Goal: Task Accomplishment & Management: Use online tool/utility

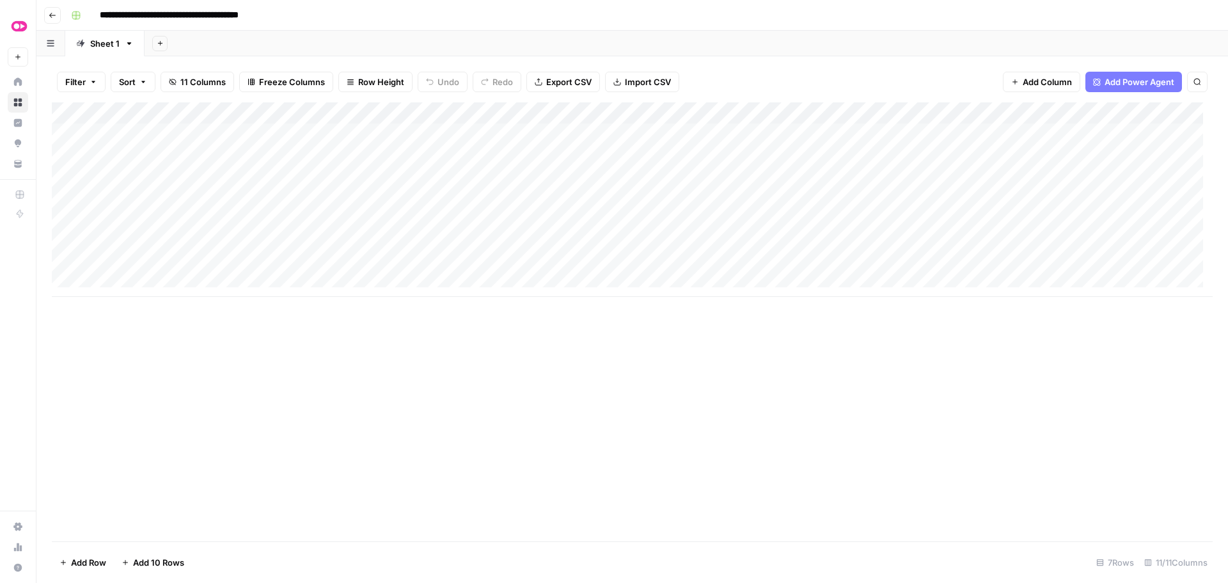
click at [56, 17] on icon "button" at bounding box center [53, 16] width 8 height 8
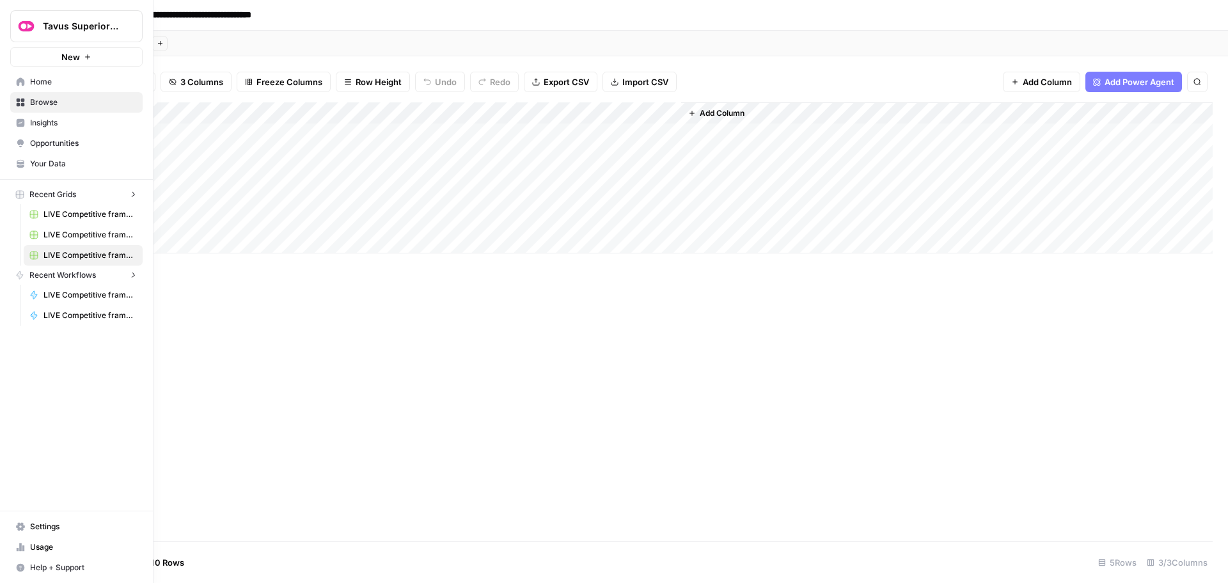
click at [17, 79] on icon at bounding box center [20, 81] width 9 height 9
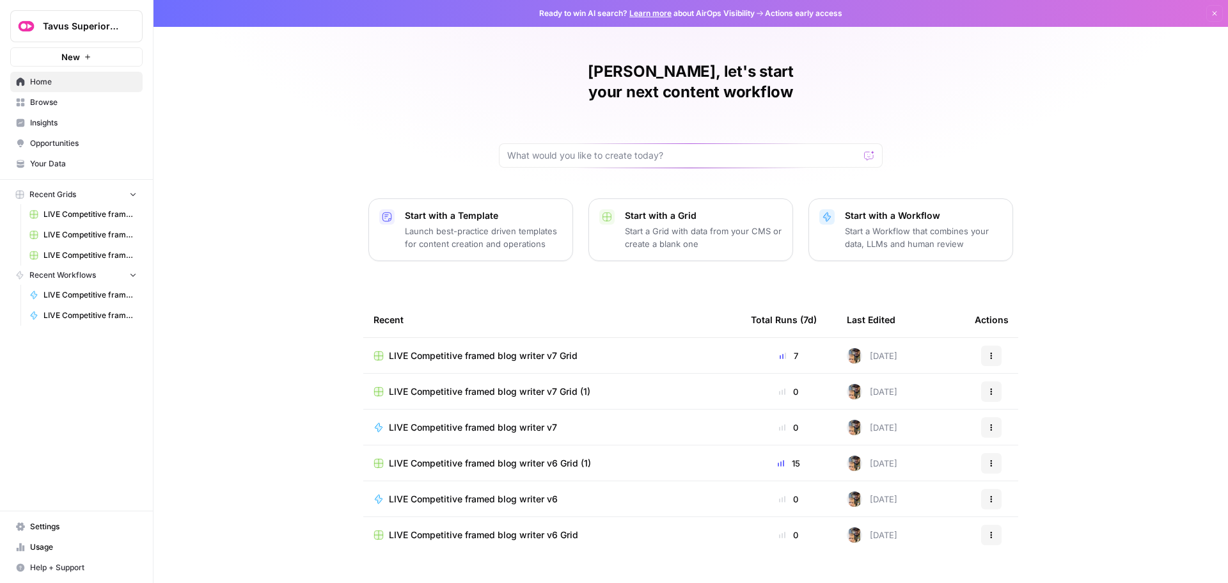
click at [511, 349] on span "LIVE Competitive framed blog writer v7 Grid" at bounding box center [483, 355] width 189 height 13
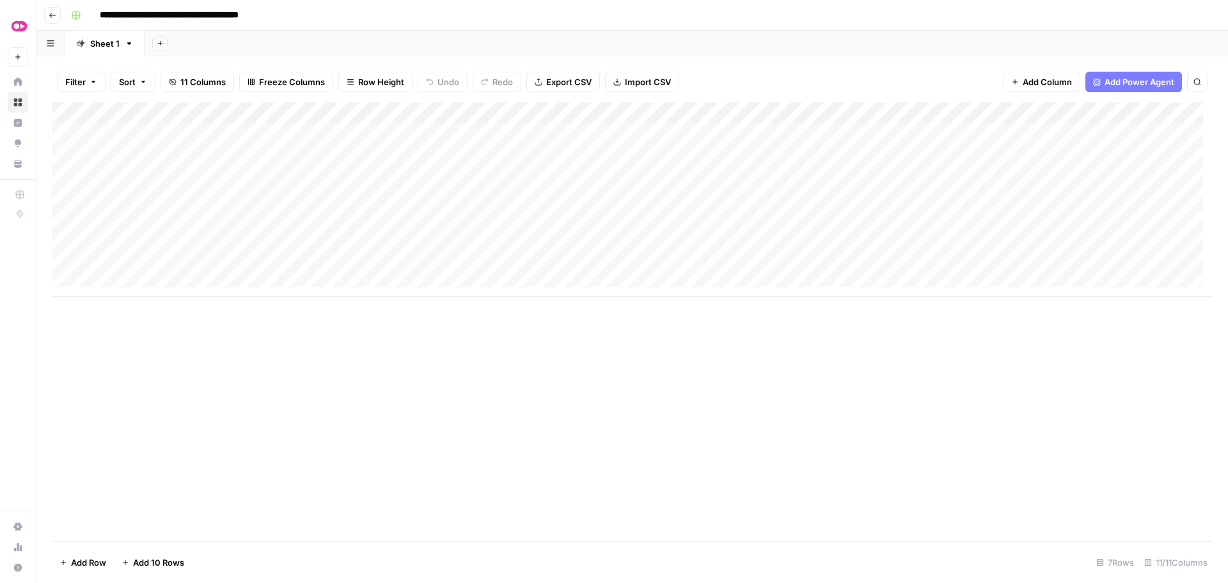
click at [242, 10] on input "**********" at bounding box center [194, 15] width 201 height 20
click at [629, 13] on div "**********" at bounding box center [640, 15] width 1149 height 20
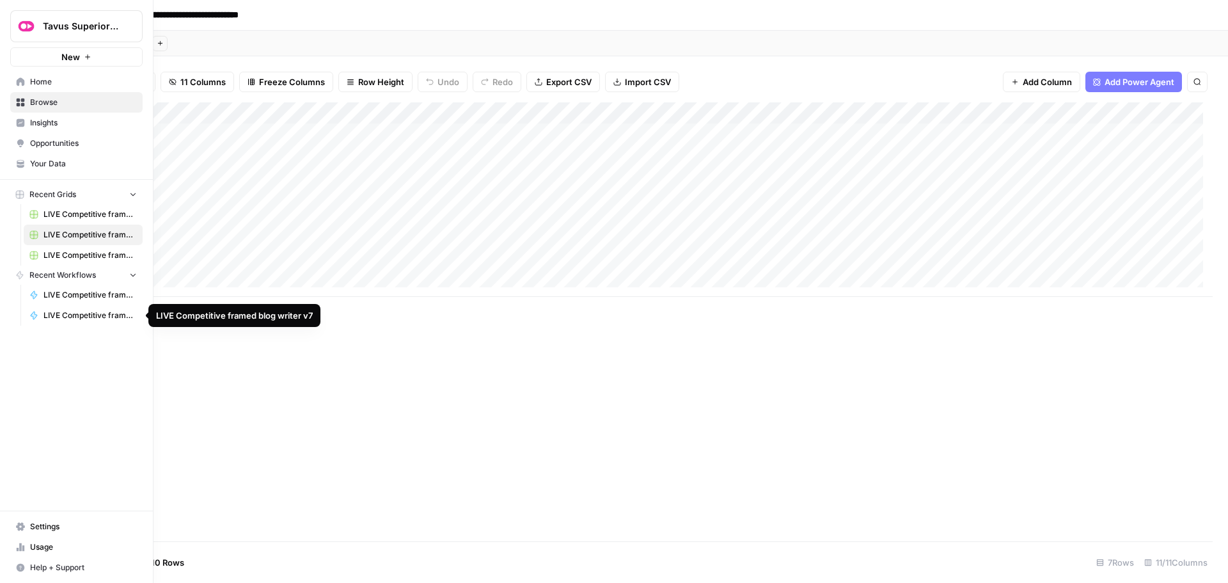
click at [93, 314] on span "LIVE Competitive framed blog writer v7" at bounding box center [89, 316] width 93 height 12
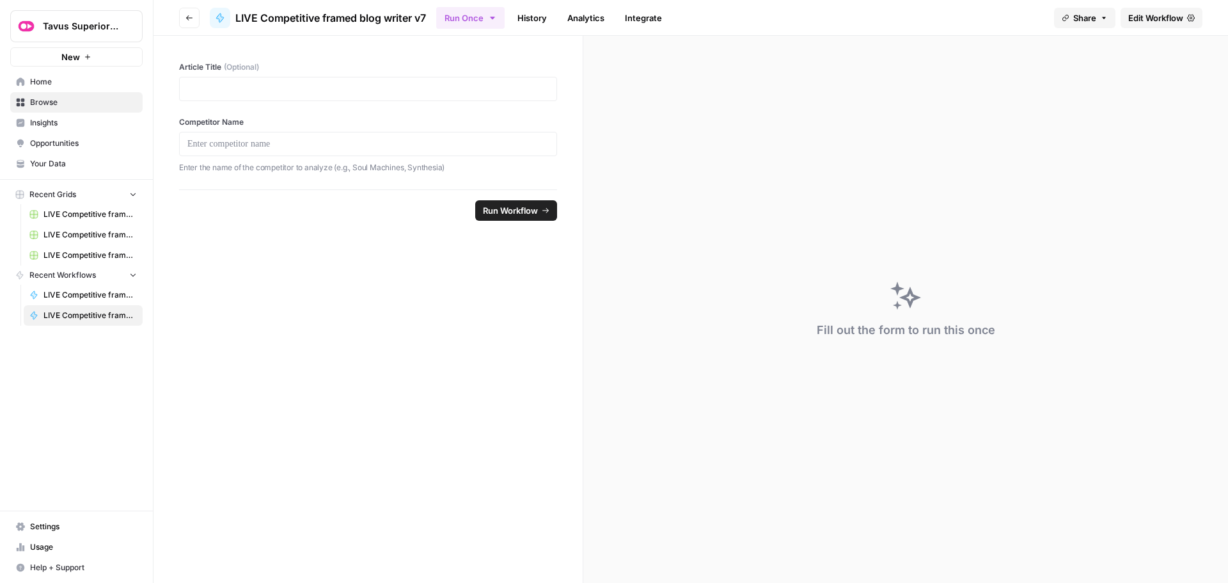
click at [1143, 19] on span "Edit Workflow" at bounding box center [1155, 18] width 55 height 13
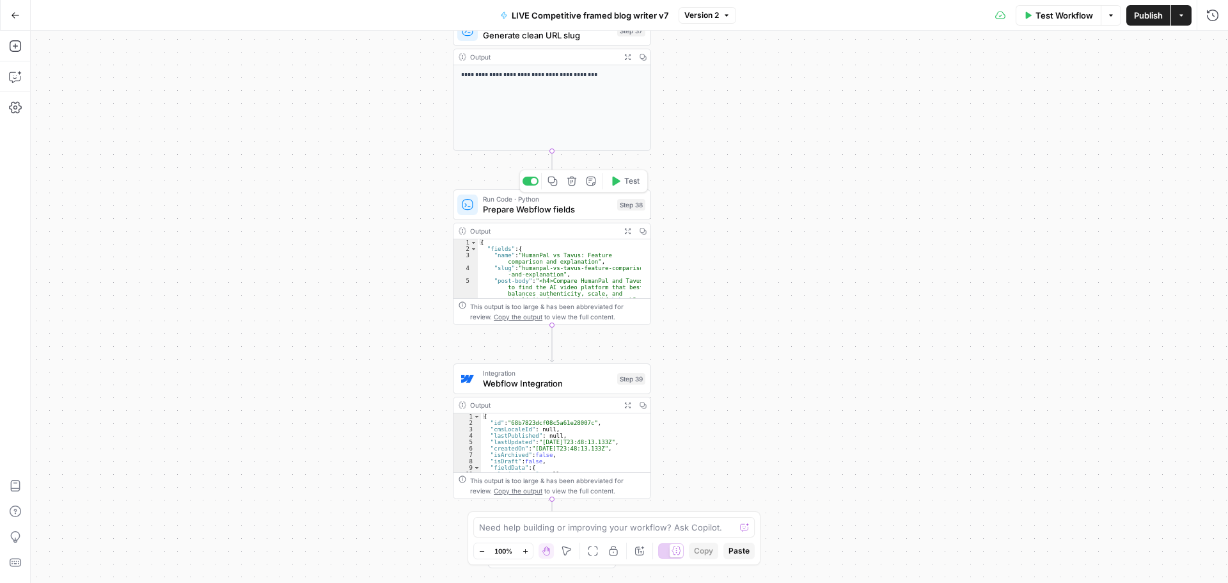
click at [530, 209] on span "Prepare Webflow fields" at bounding box center [547, 209] width 129 height 13
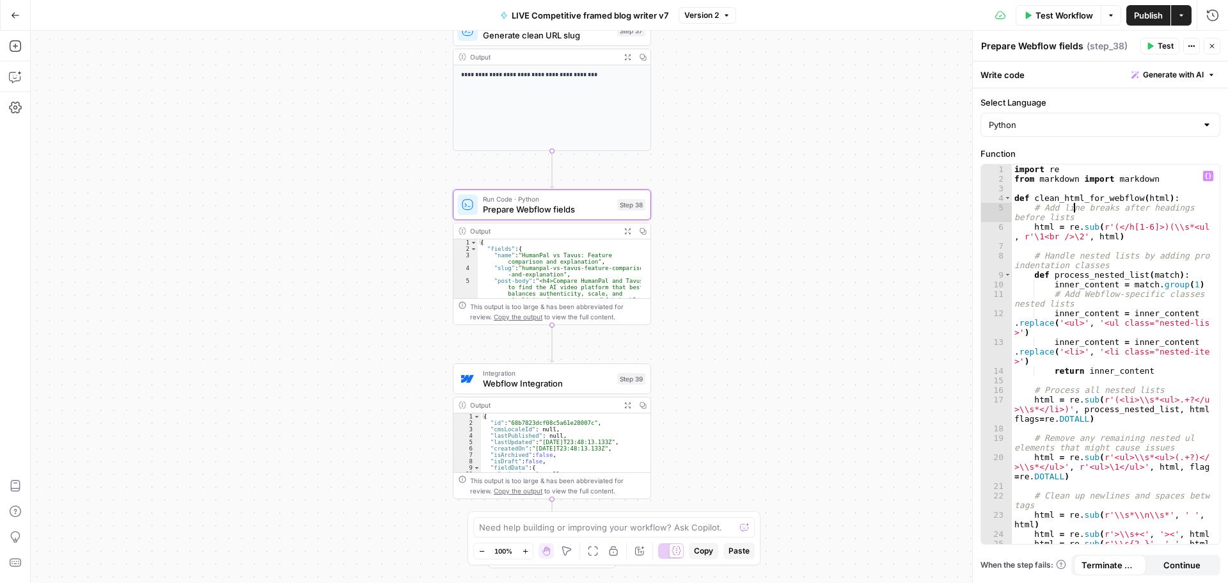
click at [1076, 209] on div "import re from markdown import markdown def clean_html_for_webflow ( html ) : #…" at bounding box center [1111, 363] width 198 height 398
type textarea "* *"
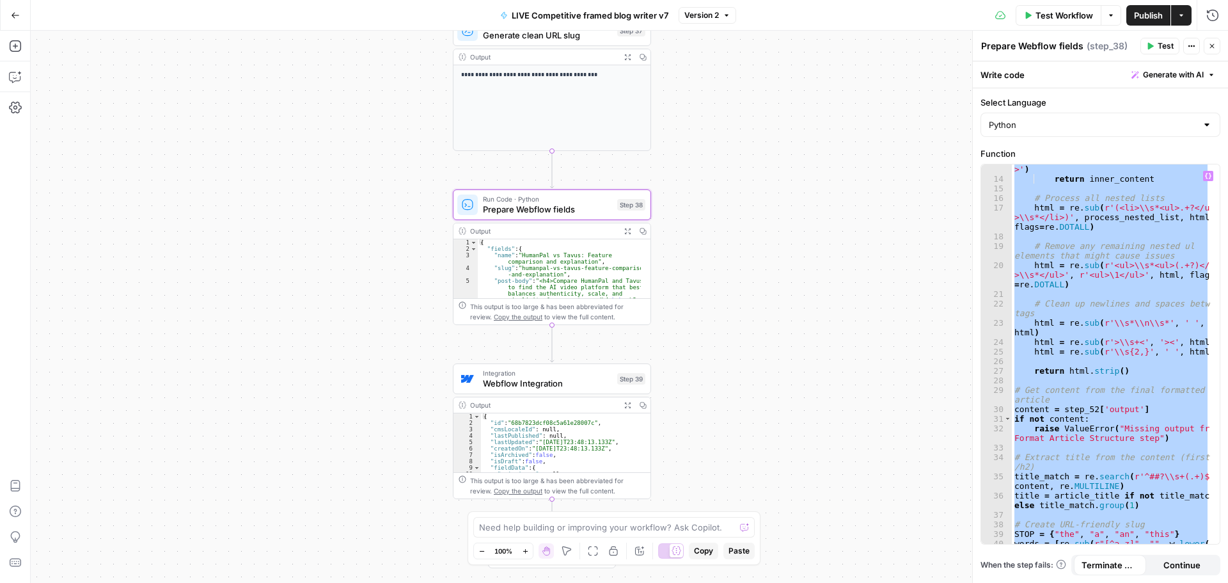
scroll to position [192, 0]
click at [20, 20] on button "Go Back" at bounding box center [15, 15] width 23 height 23
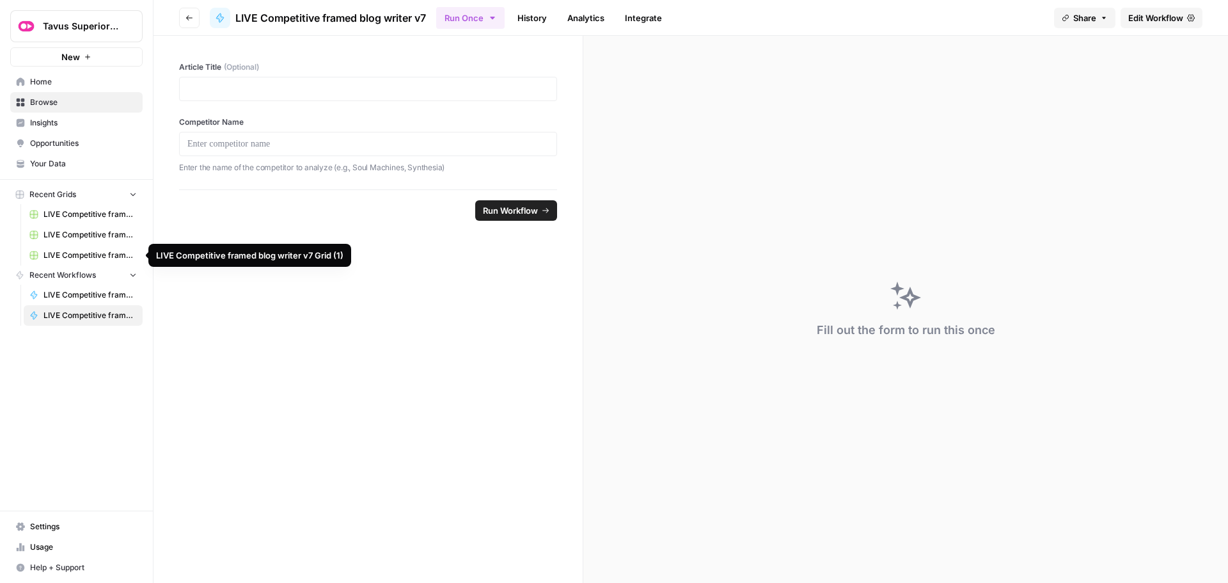
click at [83, 256] on span "LIVE Competitive framed blog writer v7 Grid (1)" at bounding box center [89, 255] width 93 height 12
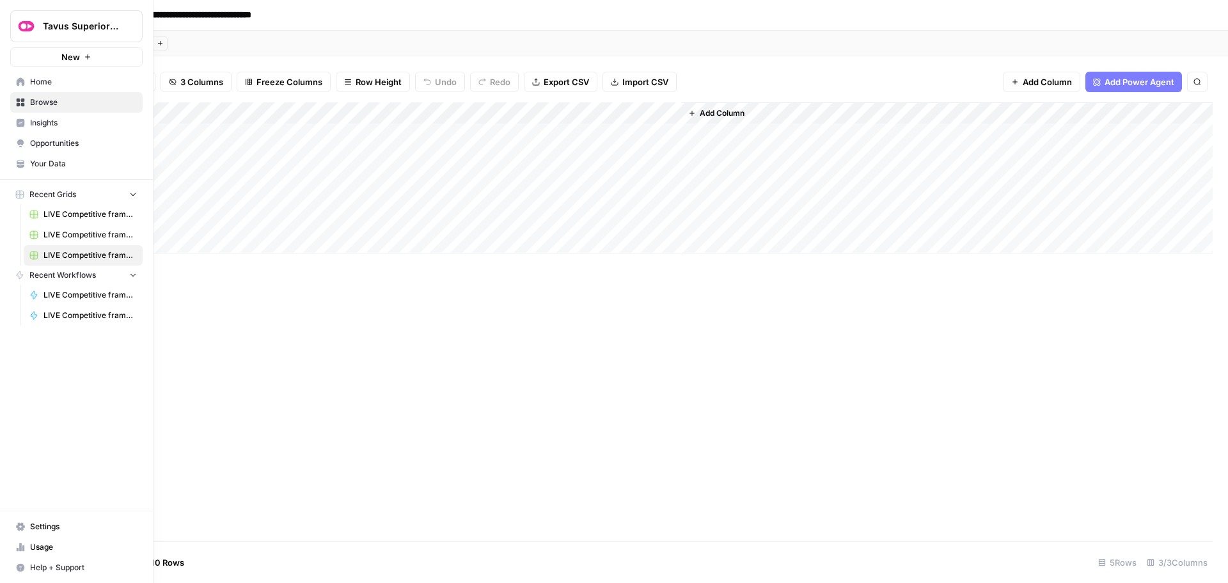
click at [71, 231] on span "LIVE Competitive framed blog writer v7 Grid" at bounding box center [89, 235] width 93 height 12
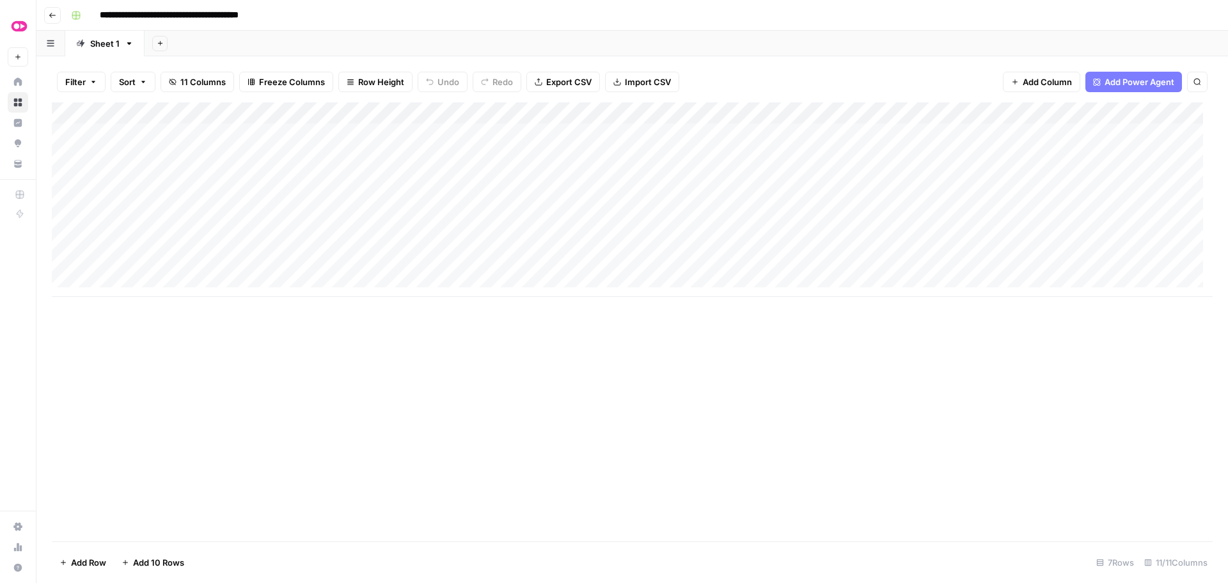
click at [648, 154] on div "Add Column" at bounding box center [632, 199] width 1161 height 194
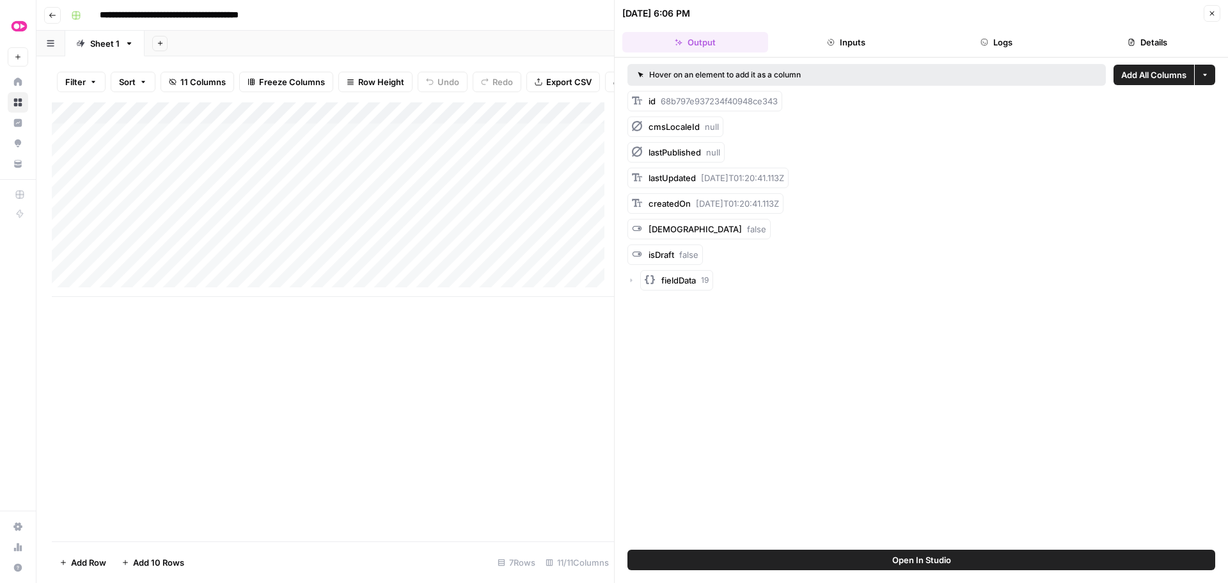
click at [979, 44] on button "Logs" at bounding box center [997, 42] width 146 height 20
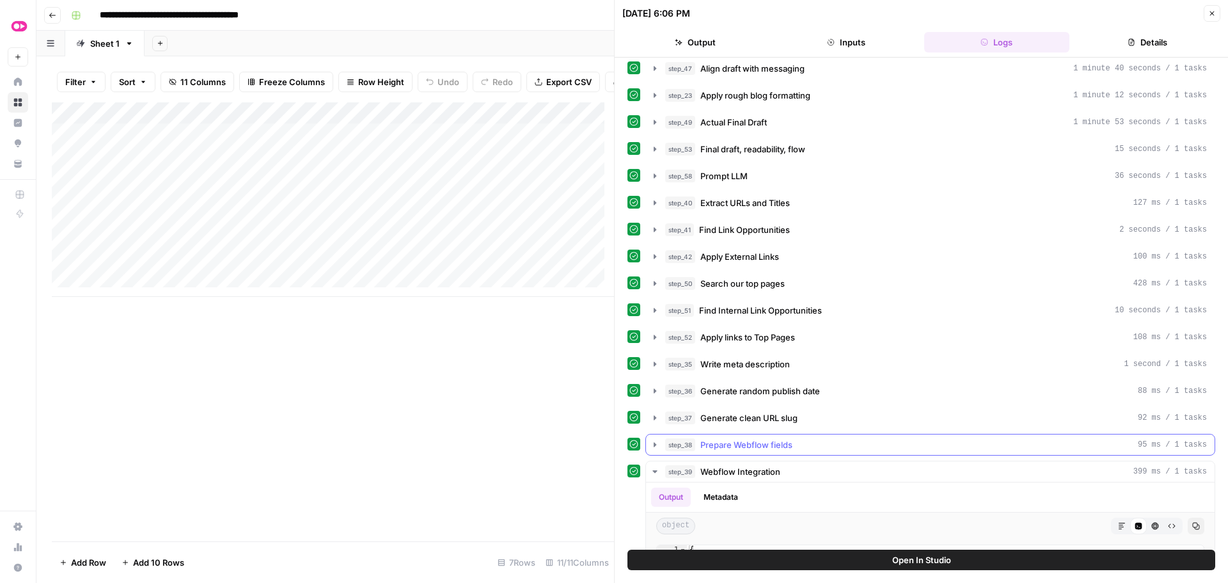
scroll to position [320, 0]
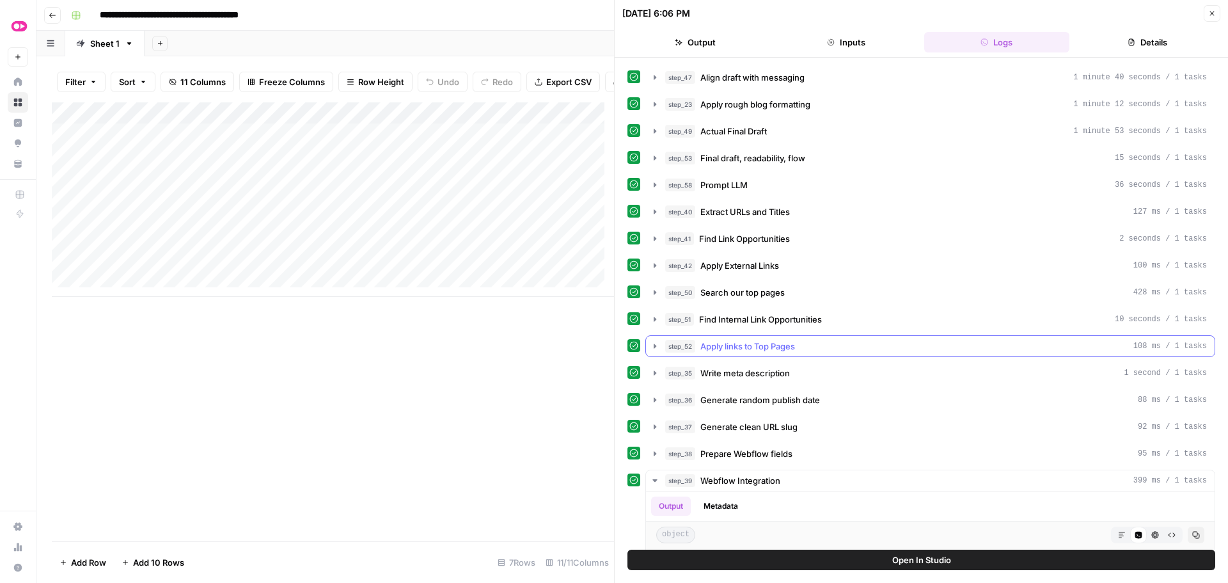
click at [652, 345] on icon "button" at bounding box center [655, 346] width 10 height 10
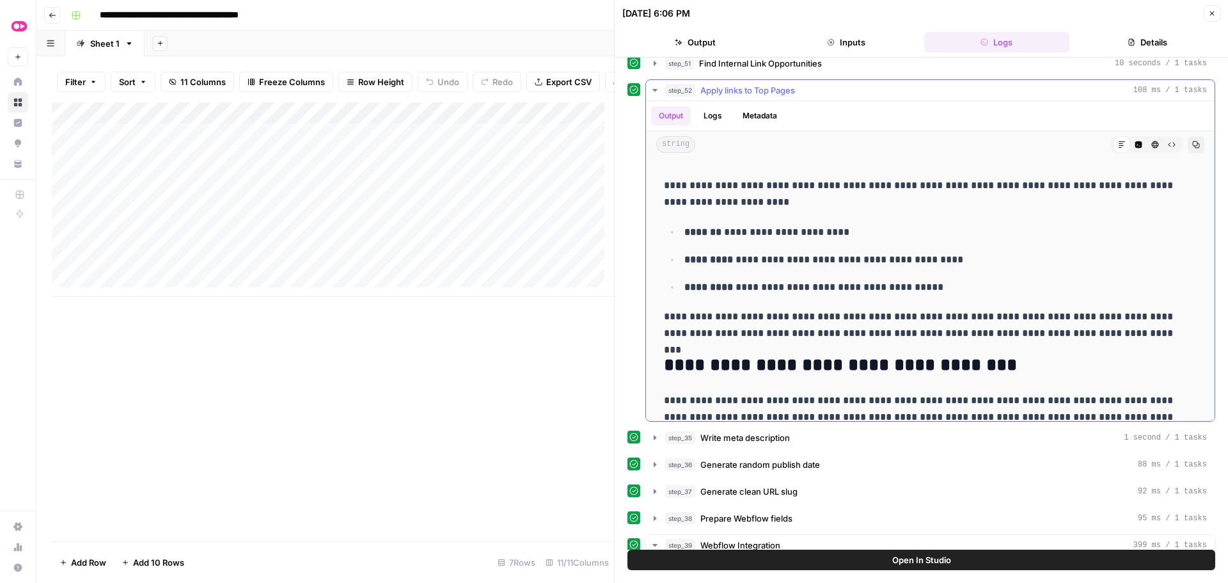
scroll to position [1713, 0]
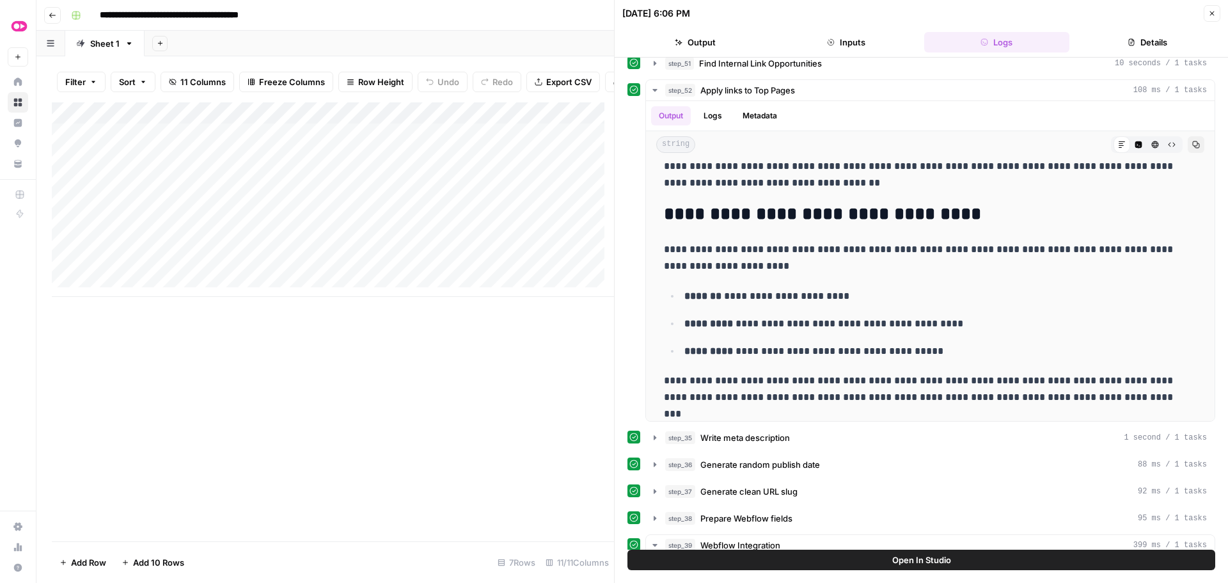
click at [306, 389] on div "Add Column" at bounding box center [333, 321] width 562 height 439
click at [1215, 11] on icon "button" at bounding box center [1212, 14] width 8 height 8
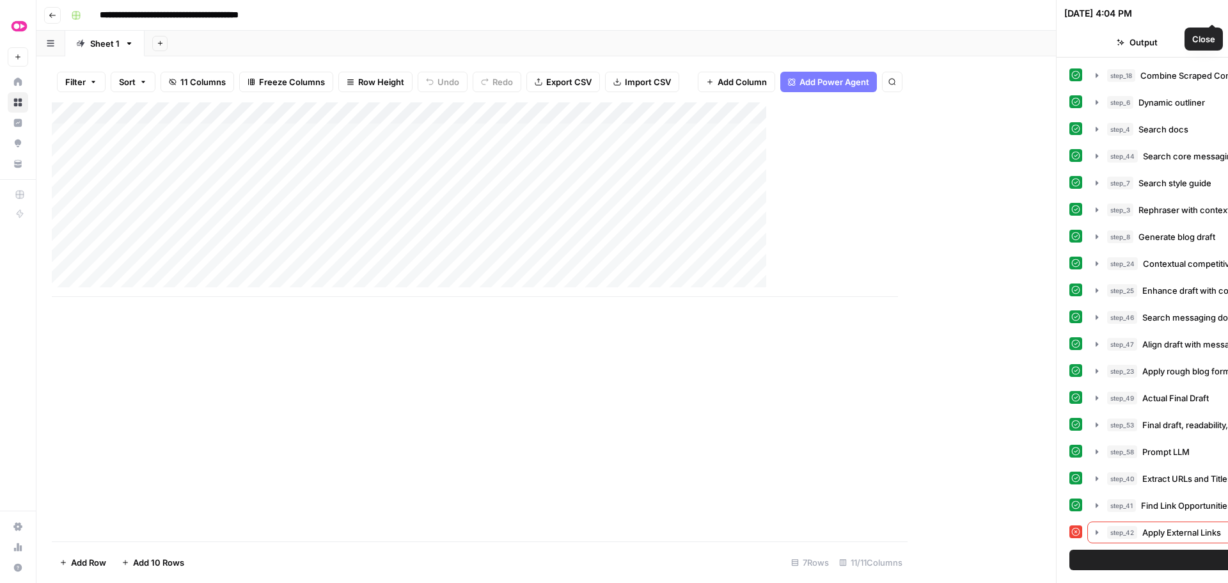
scroll to position [53, 0]
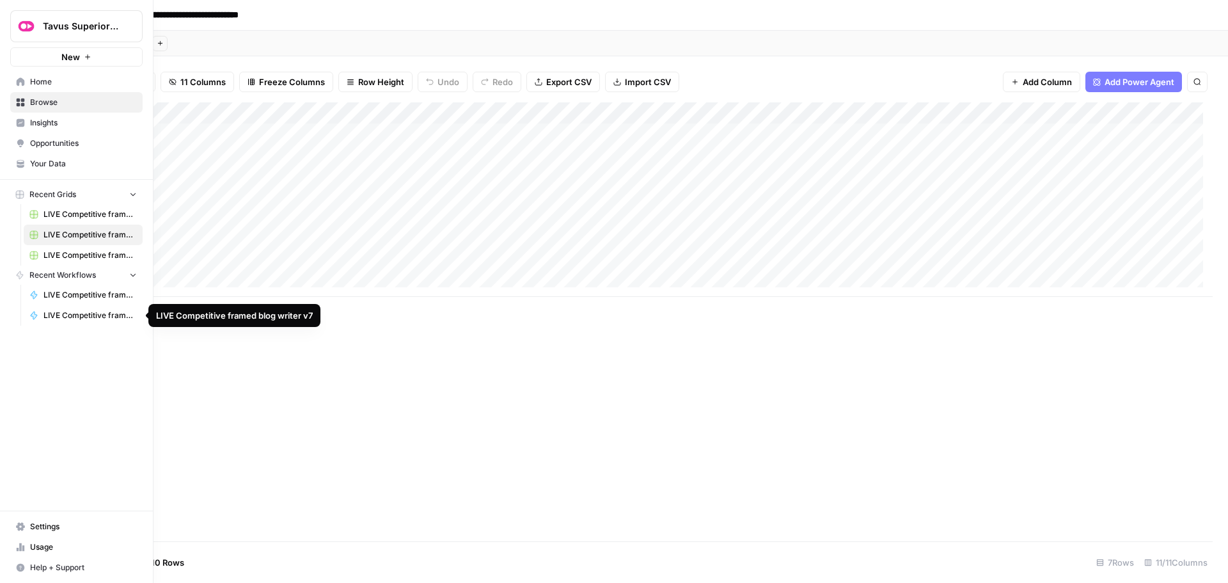
click at [77, 312] on span "LIVE Competitive framed blog writer v7" at bounding box center [89, 316] width 93 height 12
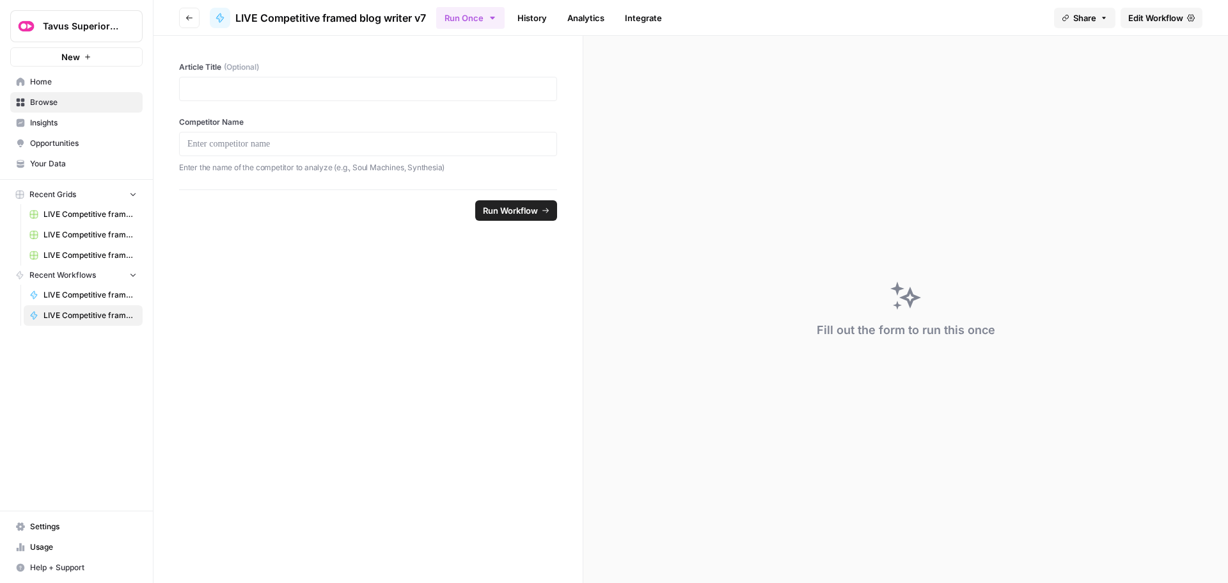
click at [1157, 20] on span "Edit Workflow" at bounding box center [1155, 18] width 55 height 13
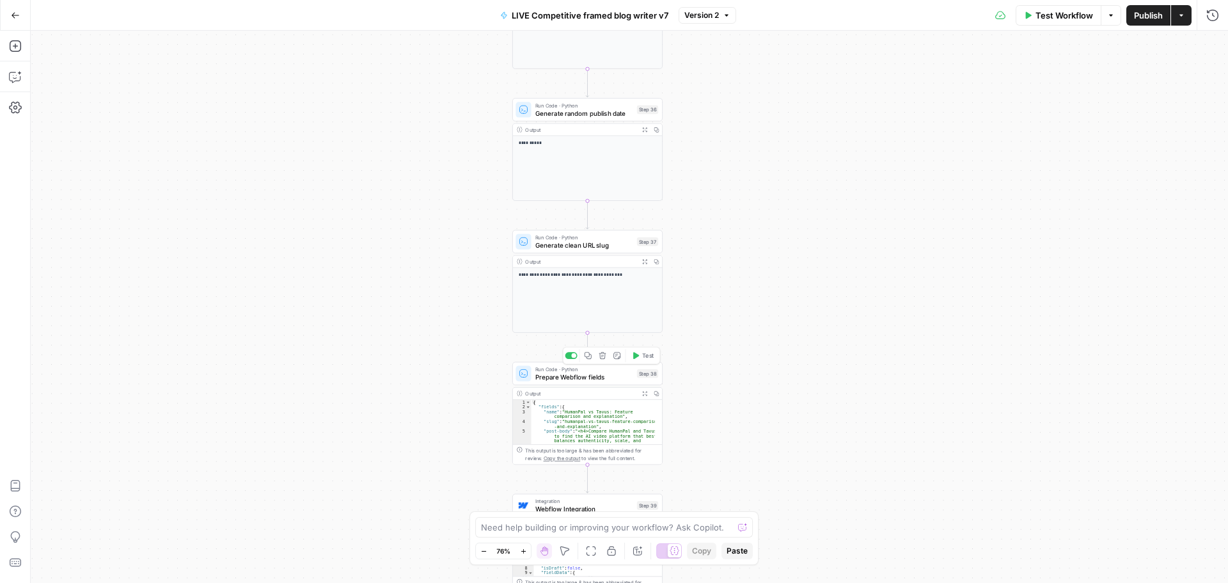
click at [592, 377] on span "Prepare Webflow fields" at bounding box center [584, 377] width 98 height 10
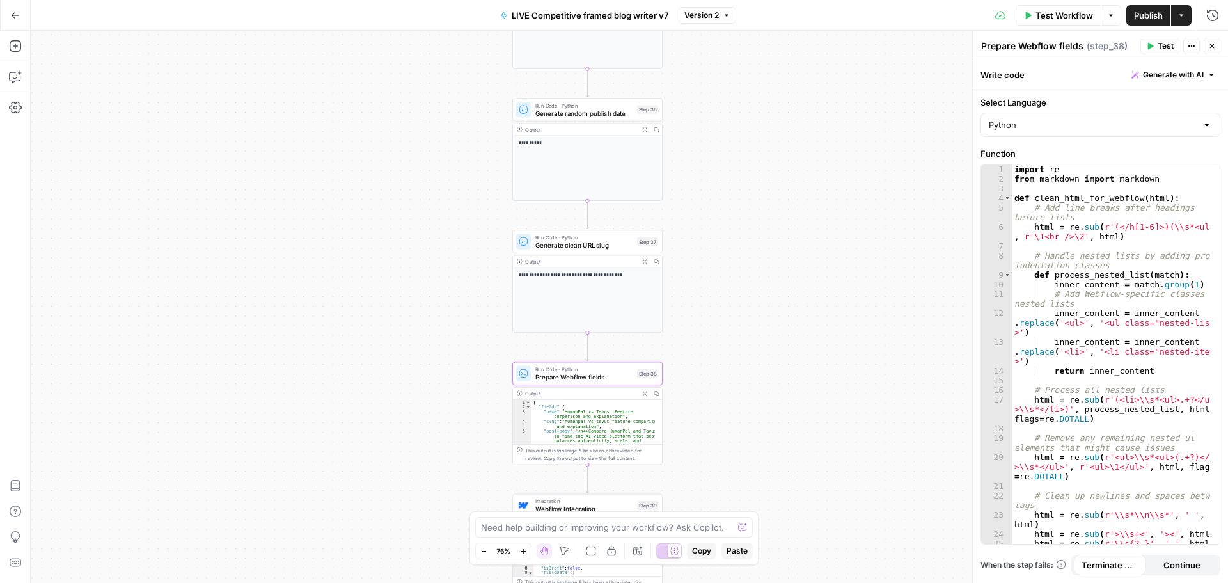
scroll to position [38, 0]
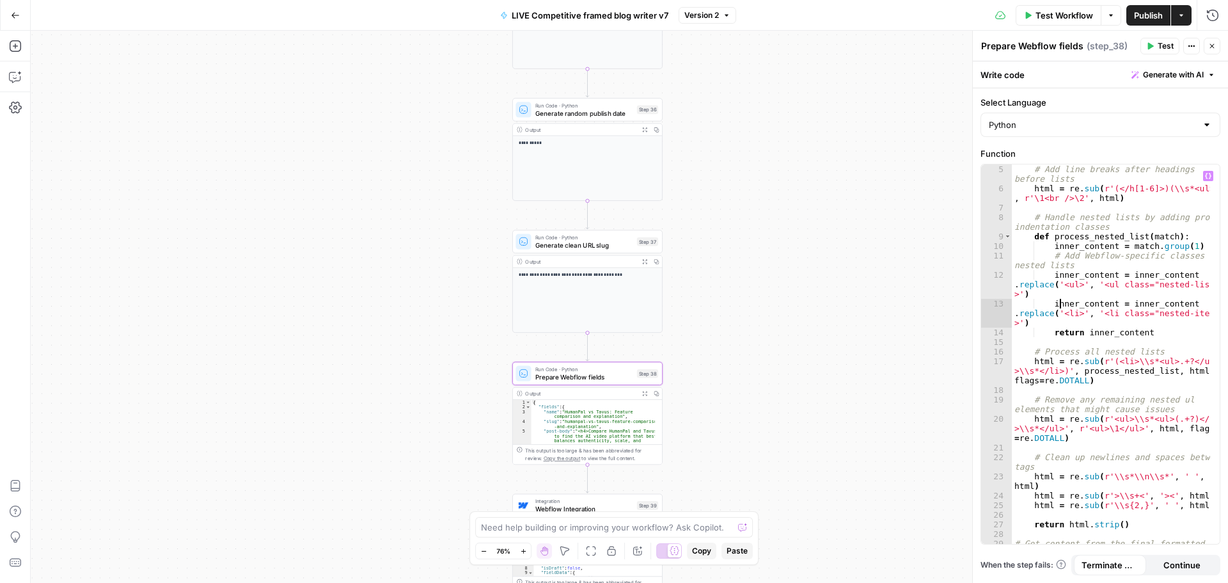
click at [1058, 304] on div "# Add line breaks after headings before lists html = re . sub ( r'(</h[1-6]>)(\…" at bounding box center [1111, 373] width 198 height 418
type textarea "* *"
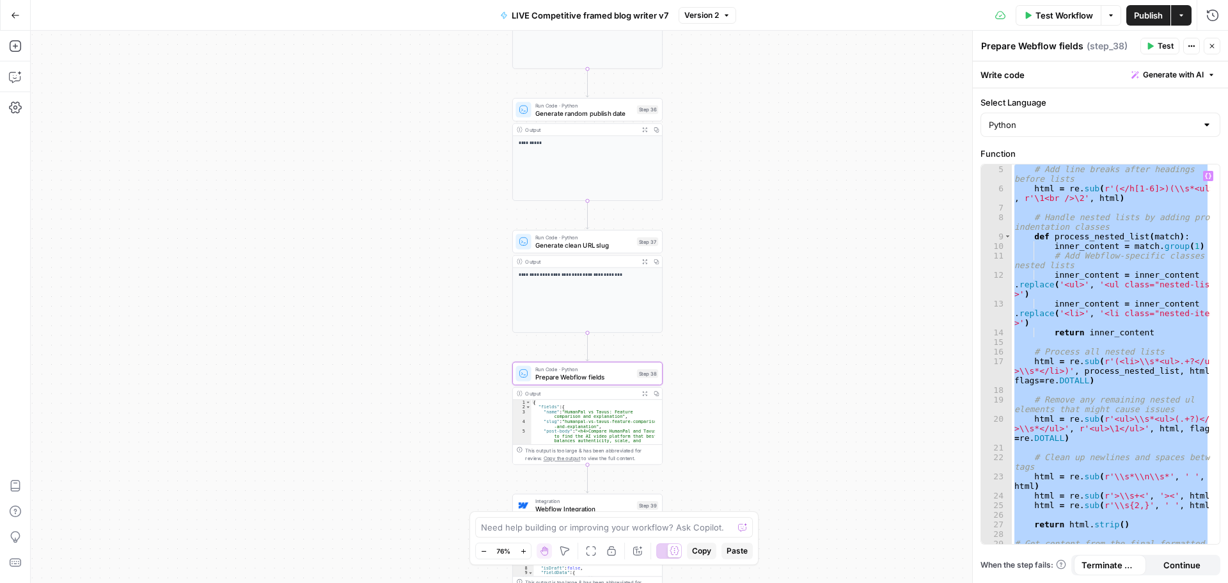
paste textarea
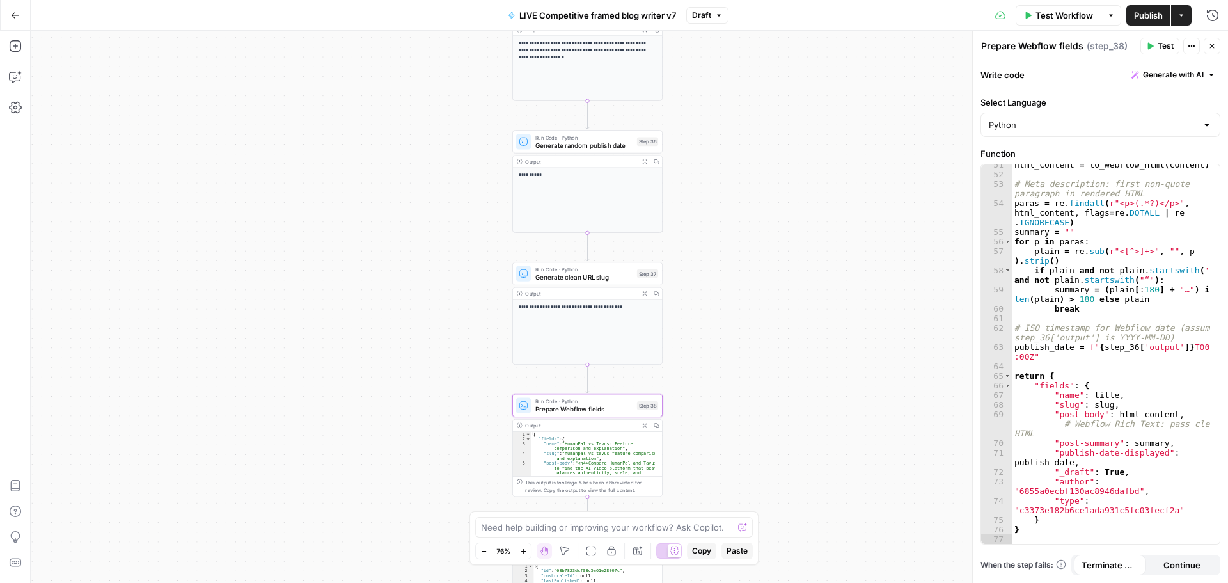
click at [1142, 16] on span "Publish" at bounding box center [1148, 15] width 29 height 13
click at [20, 19] on button "Go Back" at bounding box center [15, 15] width 23 height 23
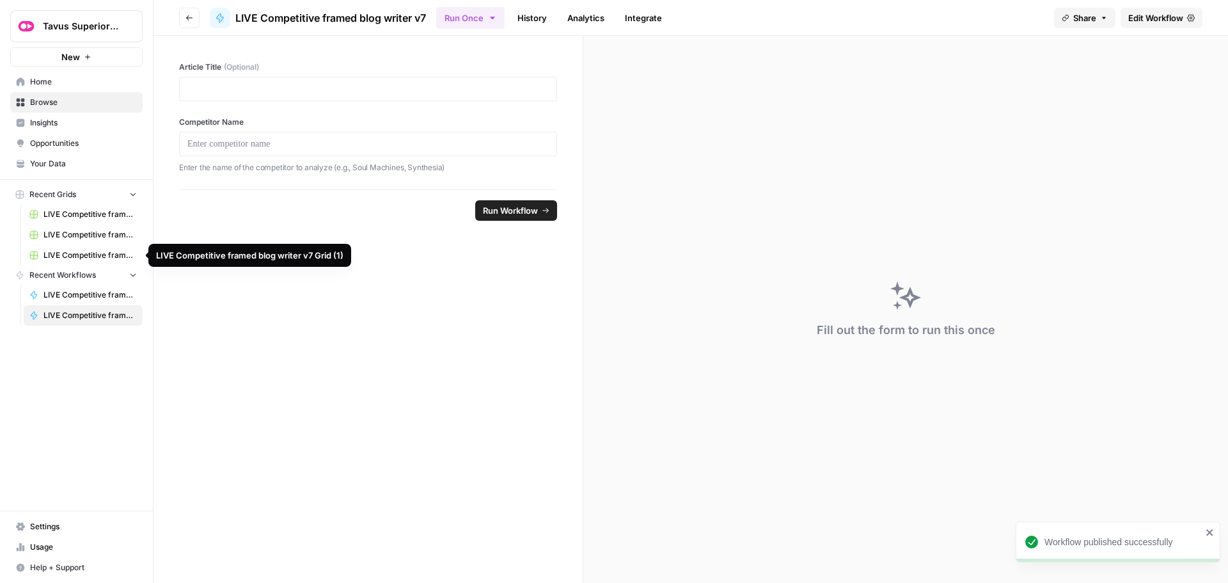
click at [78, 232] on span "LIVE Competitive framed blog writer v7 Grid" at bounding box center [89, 235] width 93 height 12
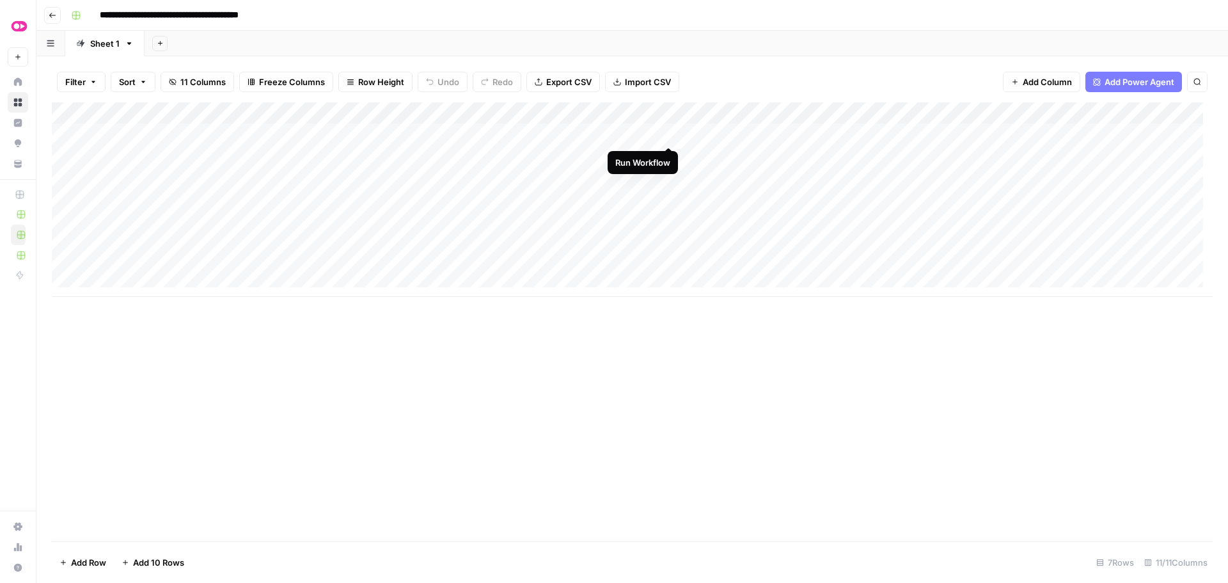
click at [667, 134] on div "Add Column" at bounding box center [632, 199] width 1161 height 194
click at [668, 155] on div "Add Column" at bounding box center [632, 199] width 1161 height 194
click at [666, 178] on div "Add Column" at bounding box center [632, 199] width 1161 height 194
click at [666, 198] on div "Add Column" at bounding box center [632, 199] width 1161 height 194
click at [667, 219] on div "Add Column" at bounding box center [632, 199] width 1161 height 194
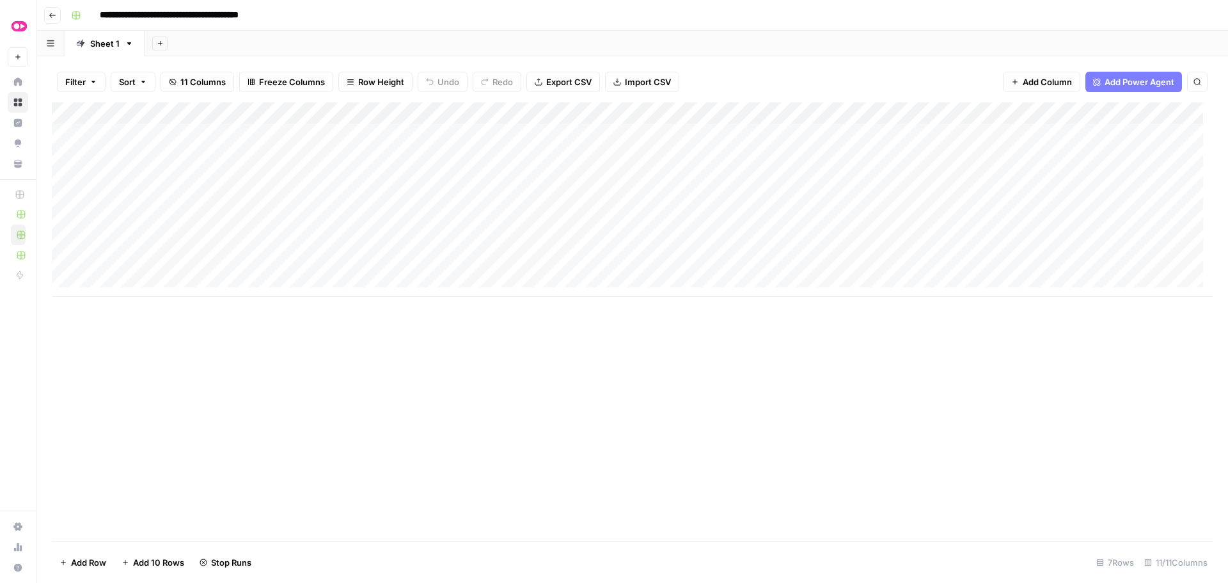
click at [668, 242] on div "Add Column" at bounding box center [632, 199] width 1161 height 194
click at [668, 264] on div "Add Column" at bounding box center [632, 199] width 1161 height 194
